Goal: Navigation & Orientation: Go to known website

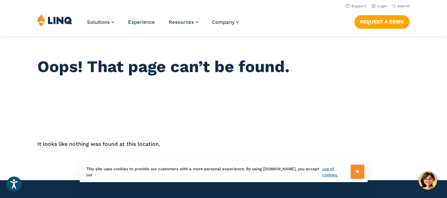
click at [361, 173] on input "**" at bounding box center [358, 172] width 14 height 14
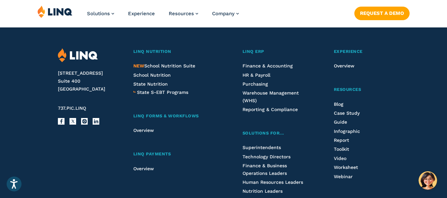
scroll to position [323, 0]
